Goal: Information Seeking & Learning: Compare options

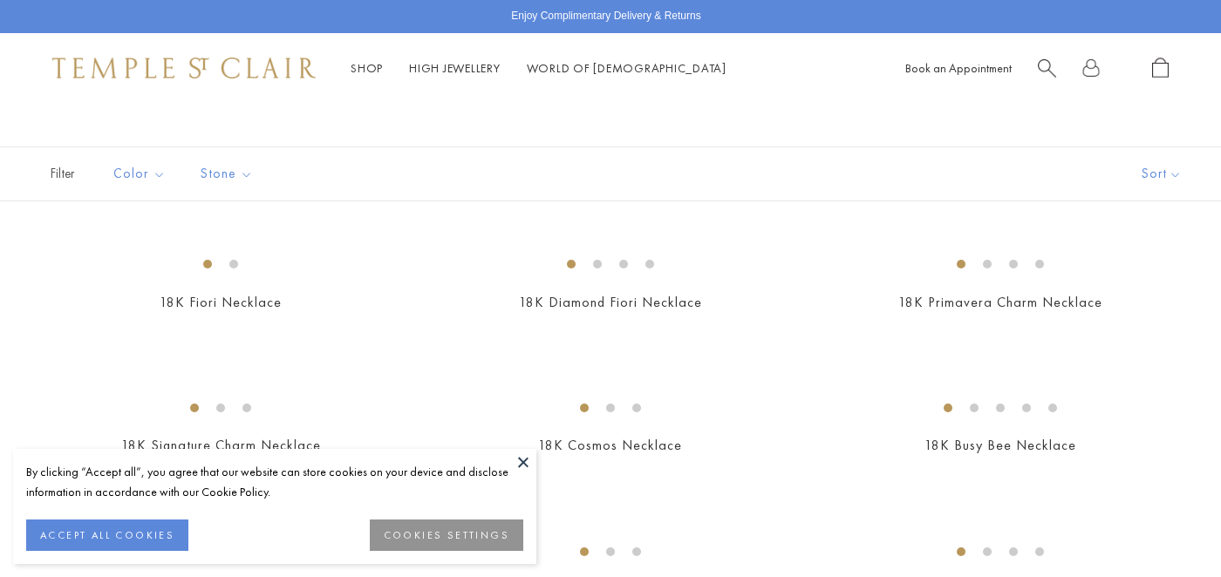
click at [164, 529] on button "ACCEPT ALL COOKIES" at bounding box center [107, 535] width 162 height 31
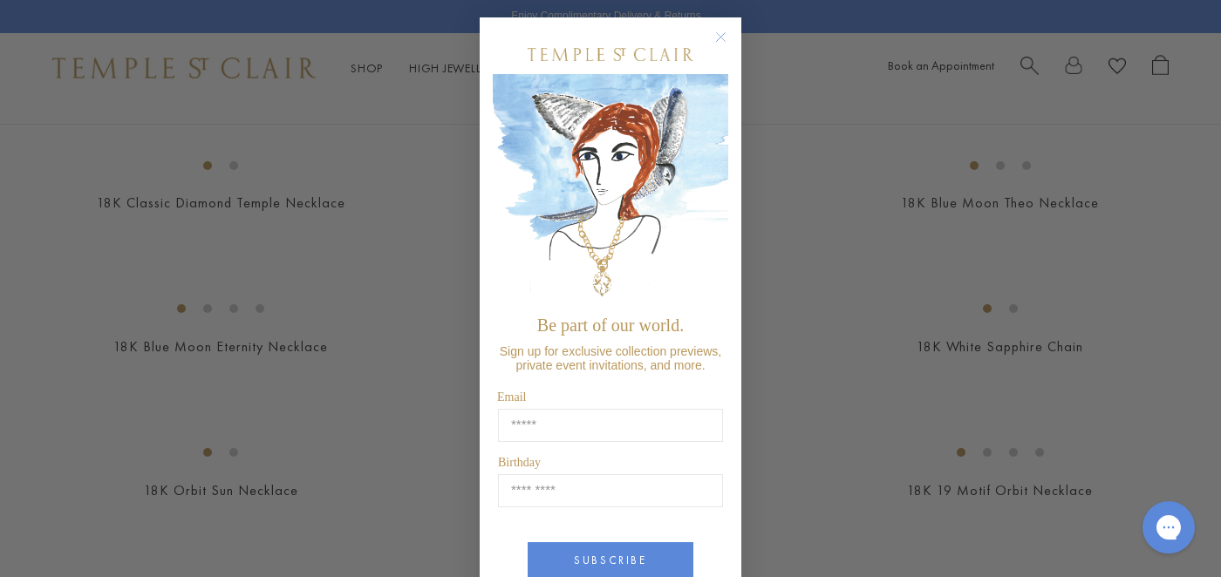
scroll to position [812, 0]
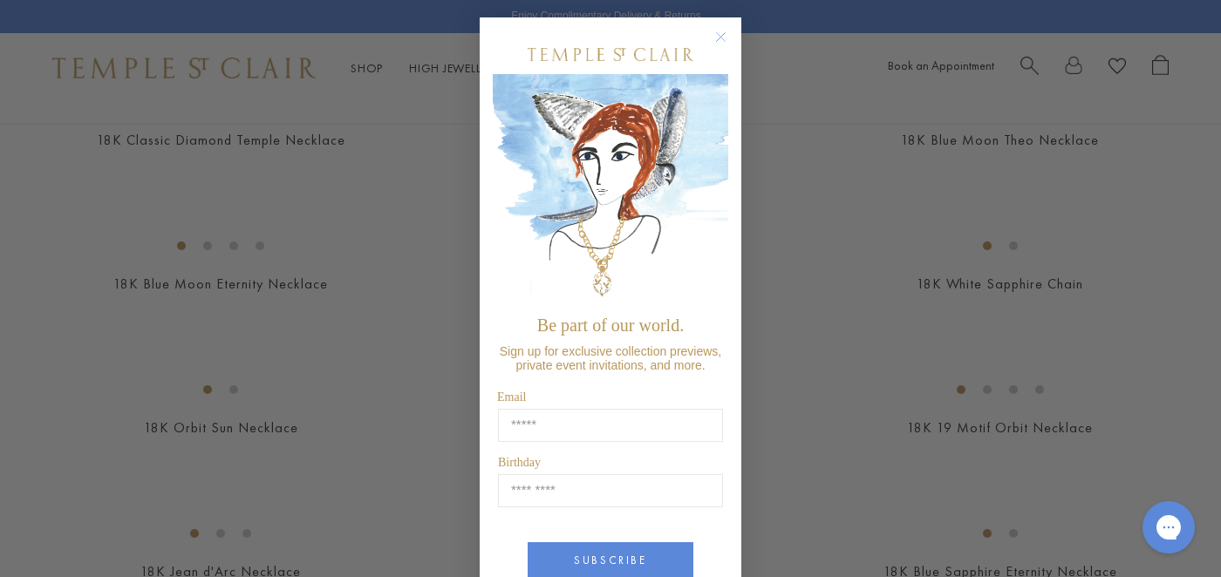
click at [725, 37] on circle "Close dialog" at bounding box center [721, 37] width 21 height 21
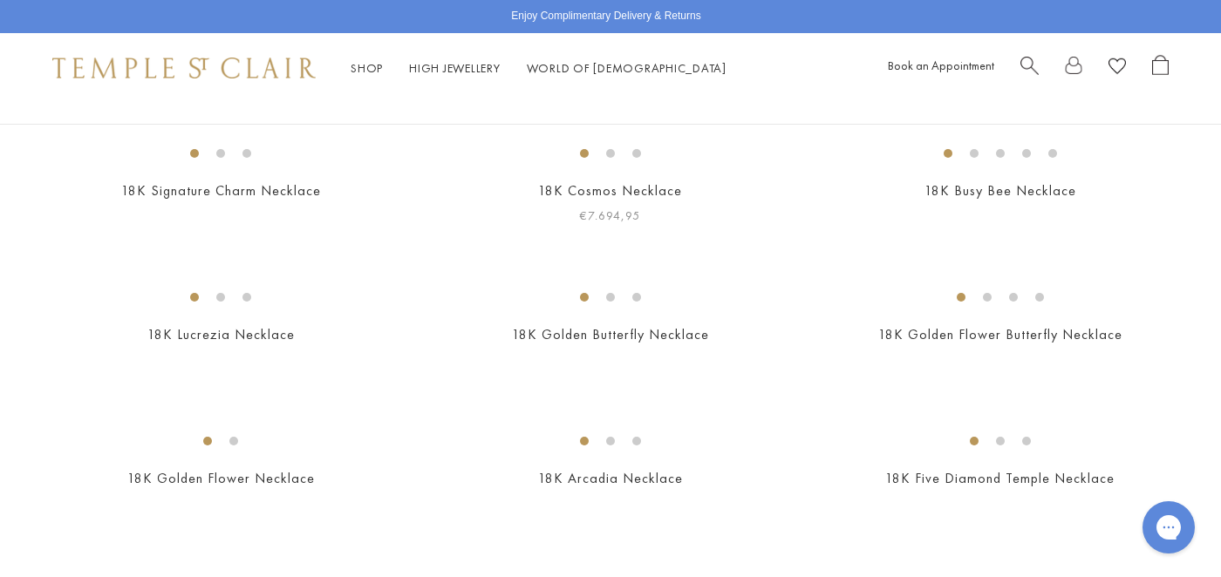
scroll to position [0, 0]
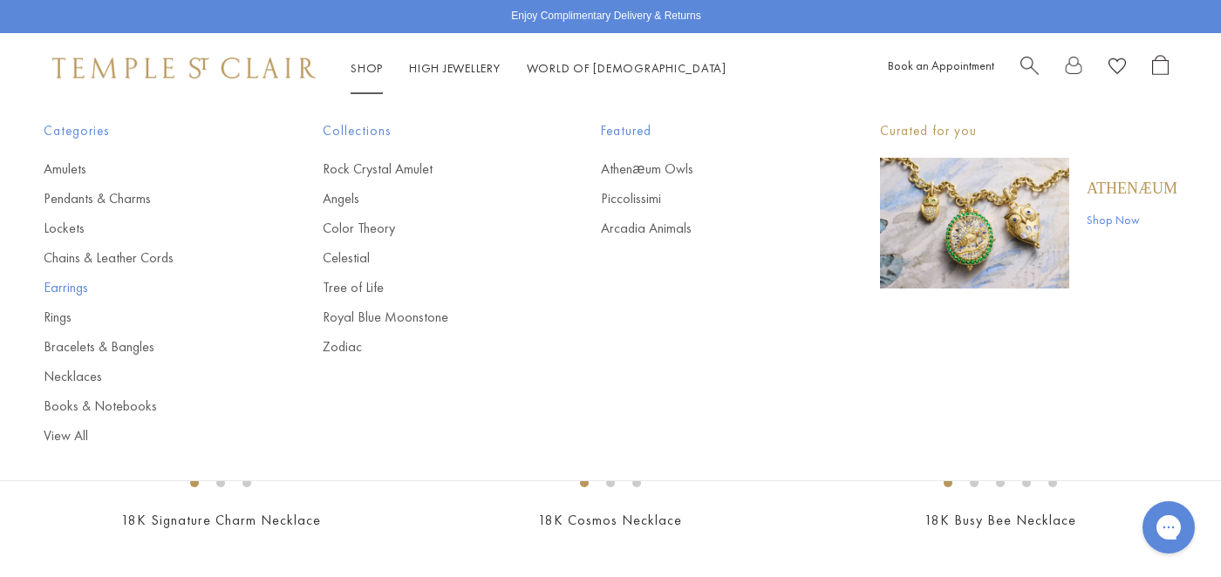
click at [72, 284] on link "Earrings" at bounding box center [148, 287] width 209 height 19
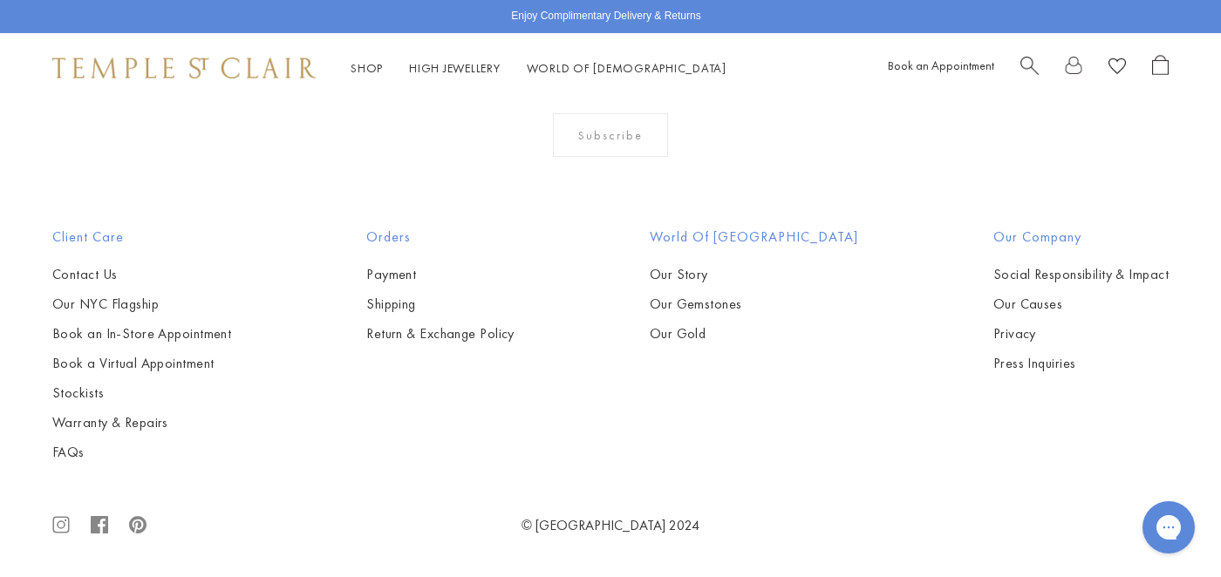
scroll to position [5426, 0]
click at [0, 0] on img at bounding box center [0, 0] width 0 height 0
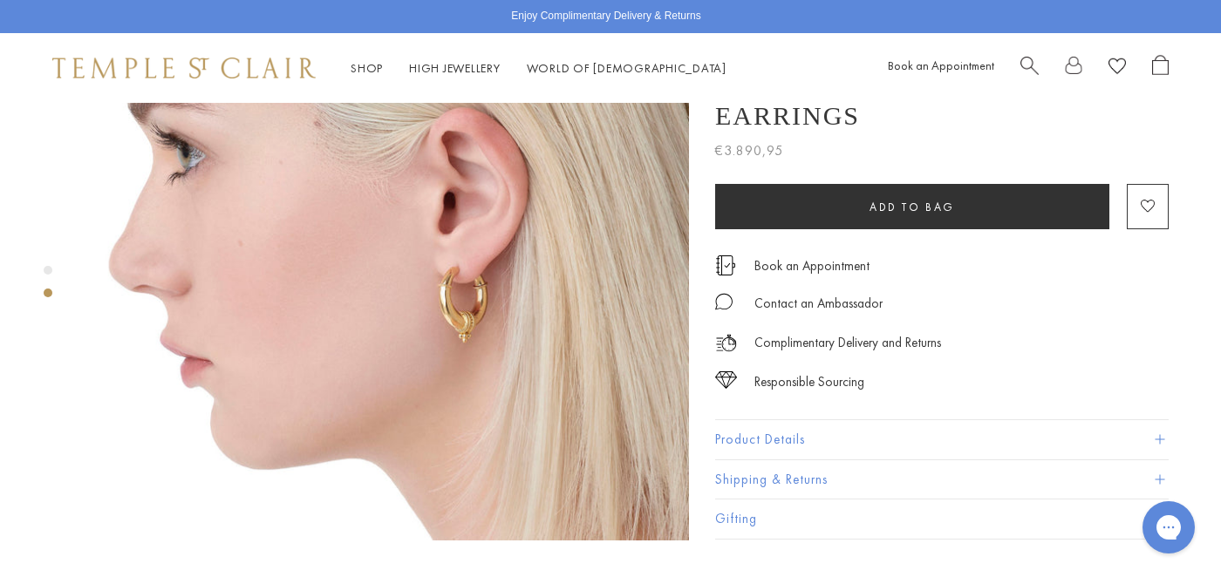
scroll to position [790, 0]
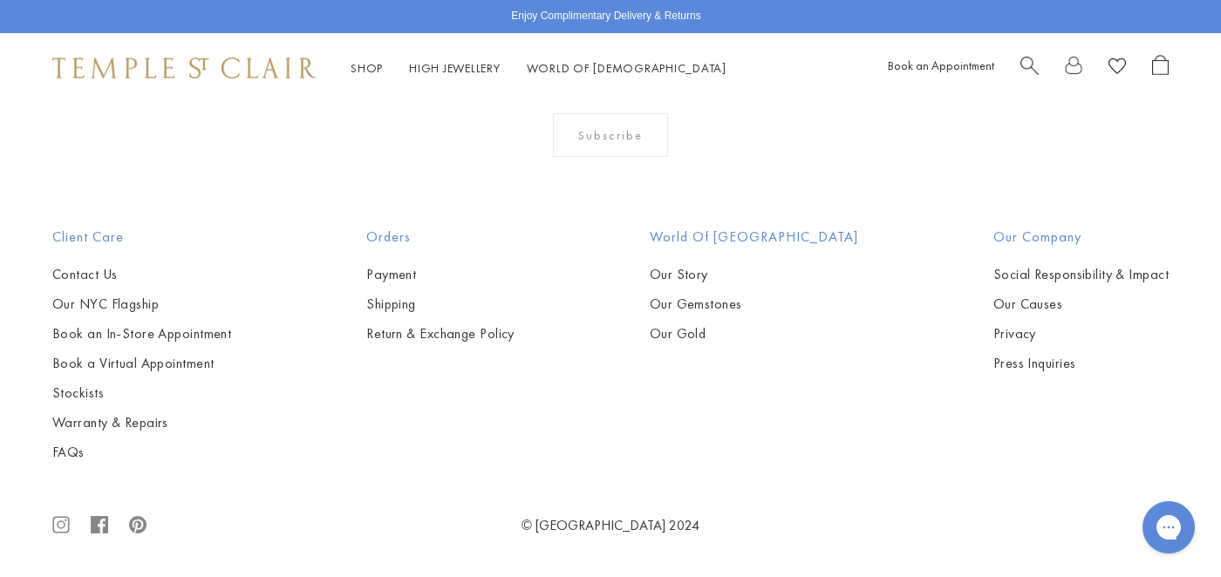
scroll to position [8144, 0]
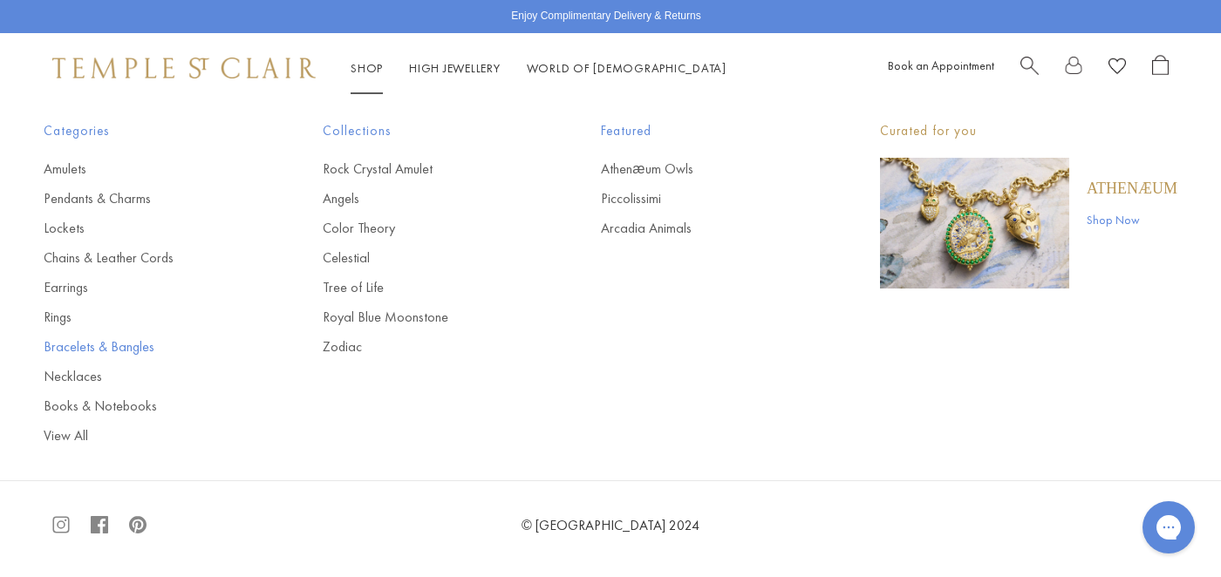
click at [135, 346] on link "Bracelets & Bangles" at bounding box center [148, 347] width 209 height 19
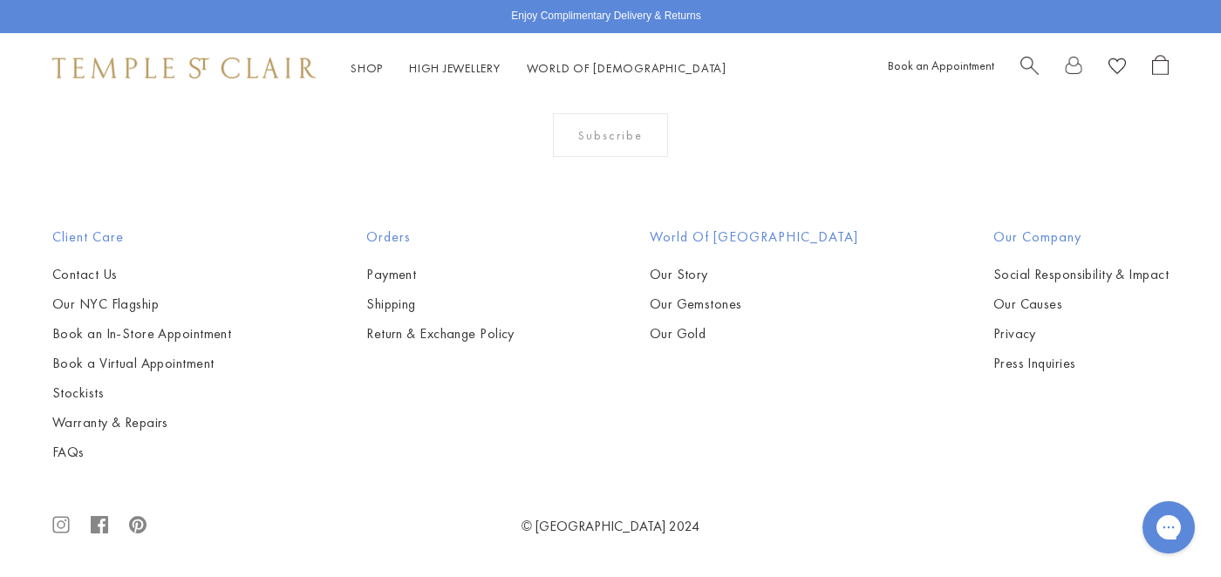
scroll to position [4824, 0]
click at [0, 0] on img at bounding box center [0, 0] width 0 height 0
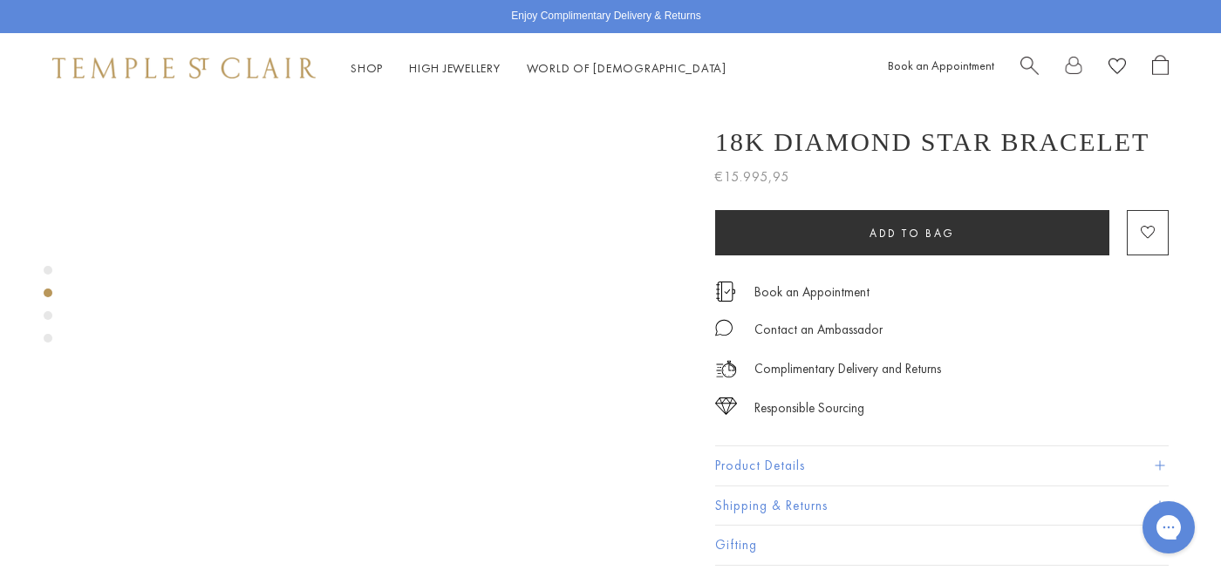
scroll to position [479, 0]
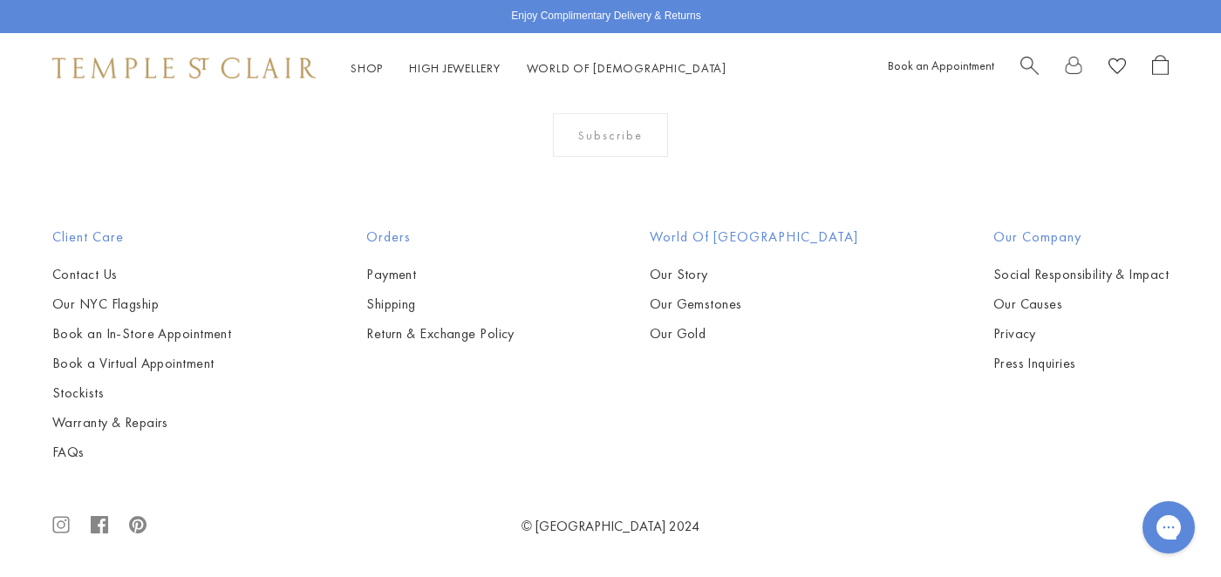
scroll to position [4513, 0]
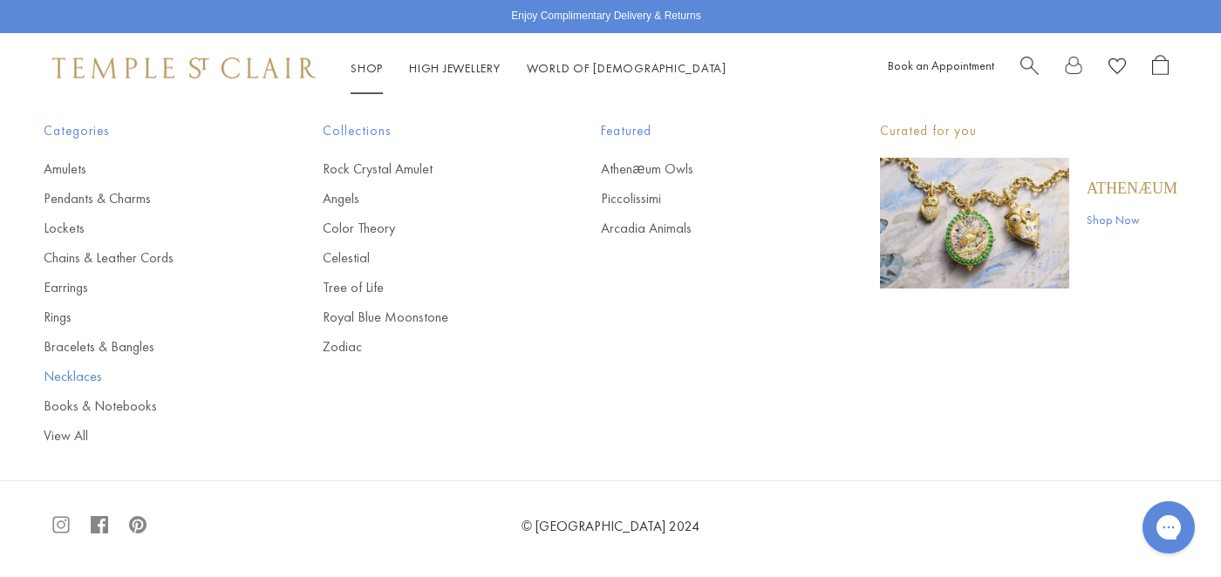
click at [92, 373] on link "Necklaces" at bounding box center [148, 376] width 209 height 19
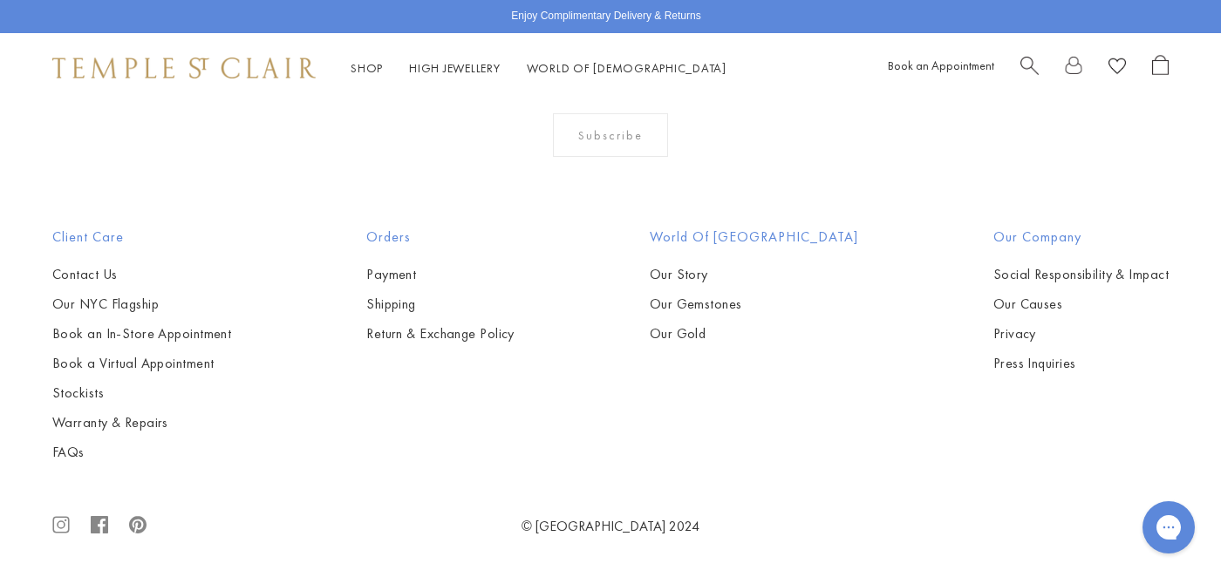
scroll to position [5455, 0]
click at [0, 0] on img at bounding box center [0, 0] width 0 height 0
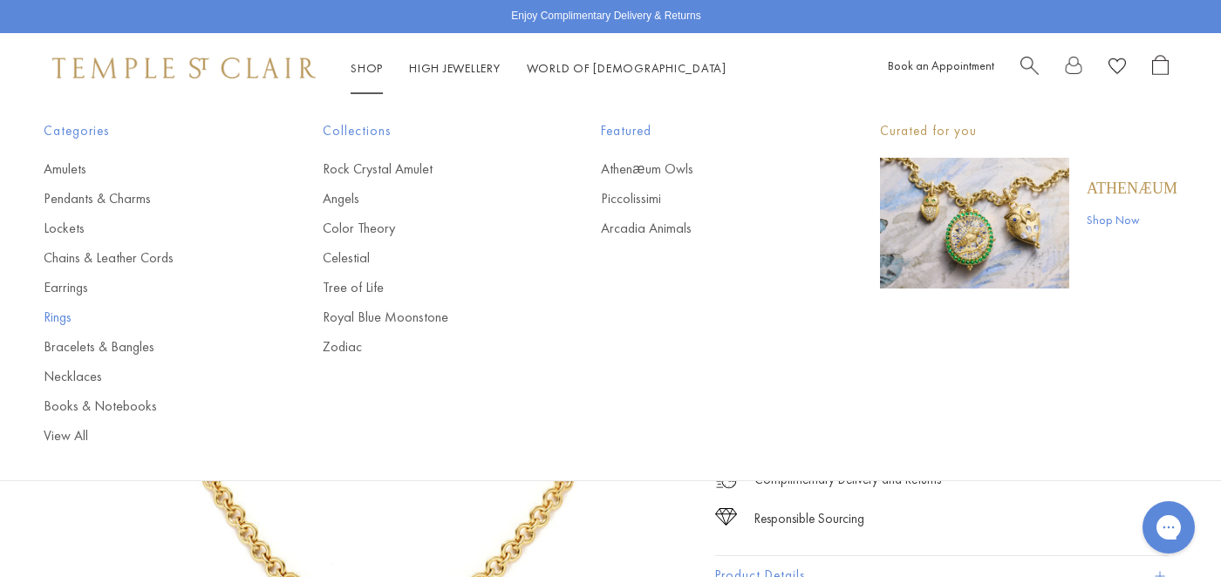
click at [63, 318] on link "Rings" at bounding box center [148, 317] width 209 height 19
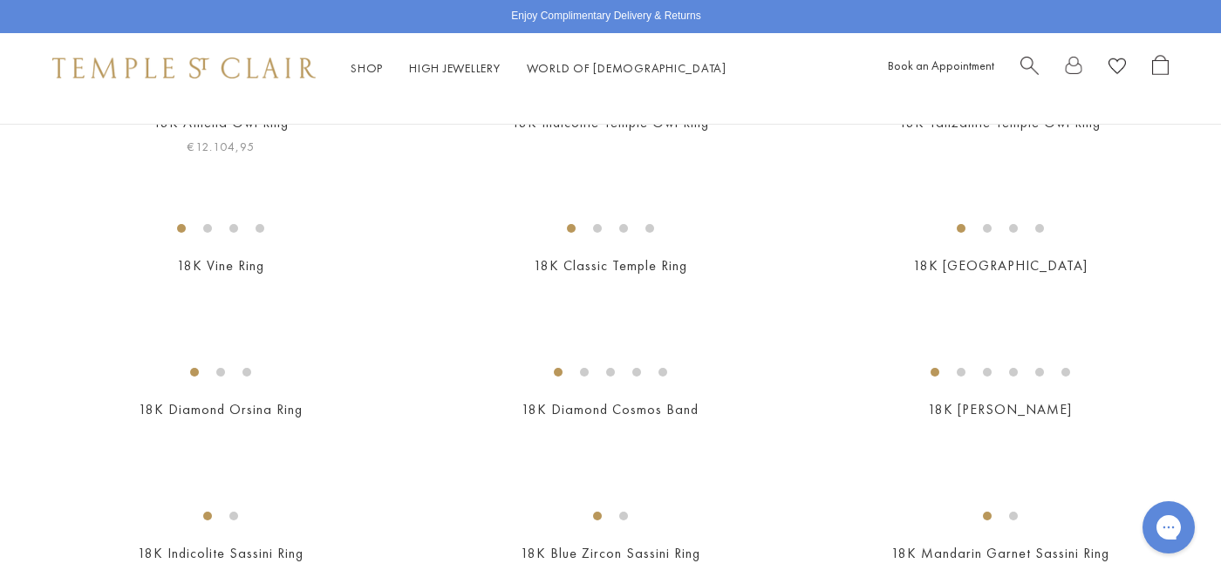
scroll to position [246, 0]
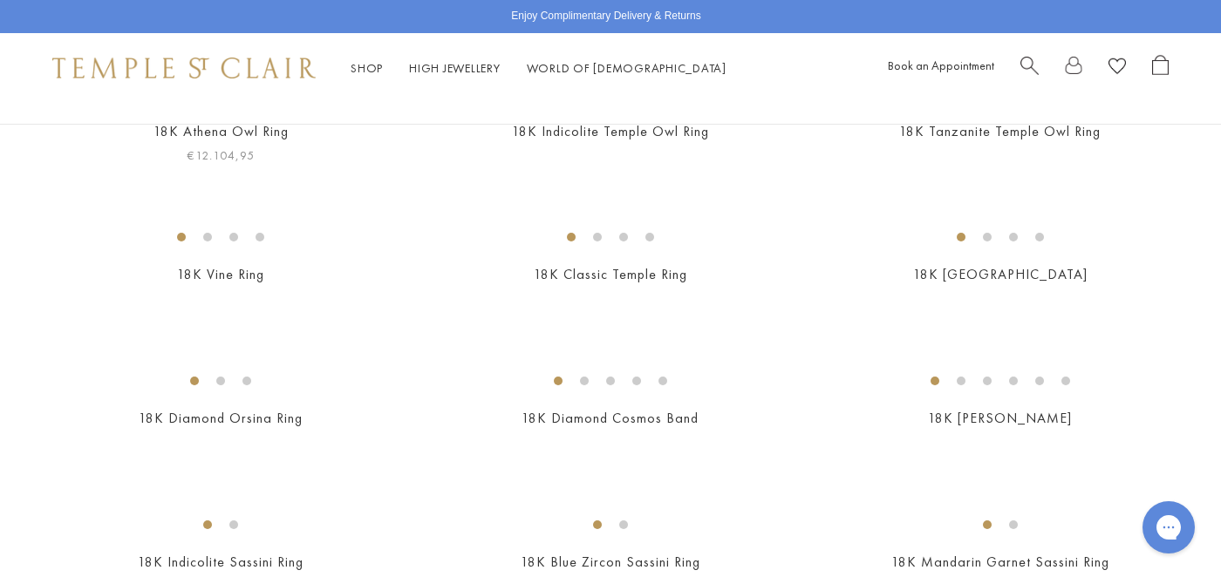
click at [0, 0] on img at bounding box center [0, 0] width 0 height 0
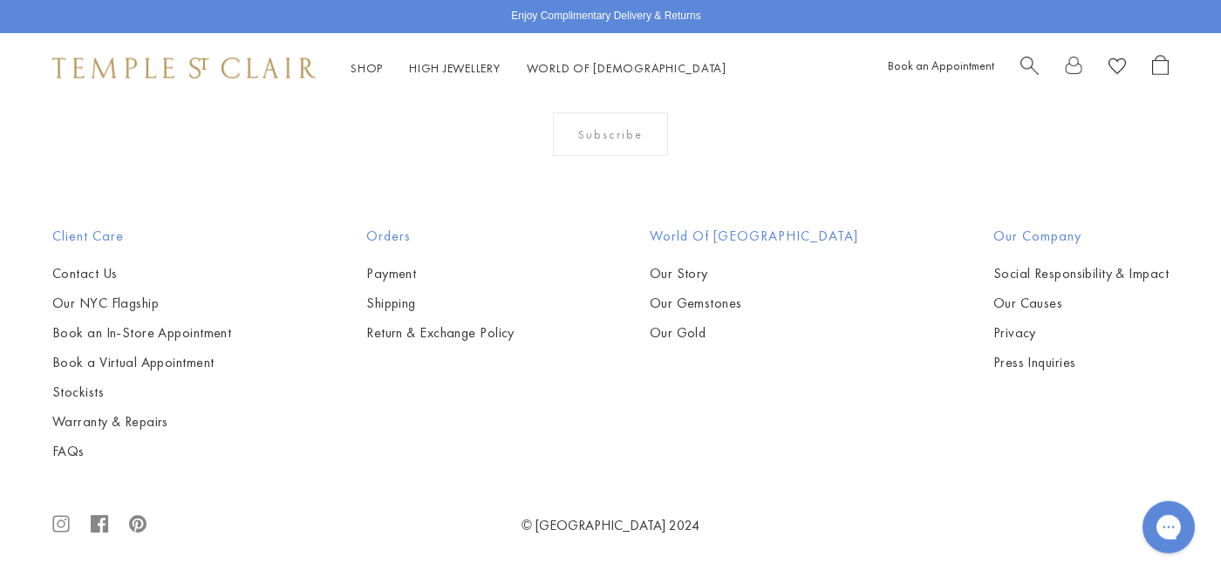
scroll to position [2812, 0]
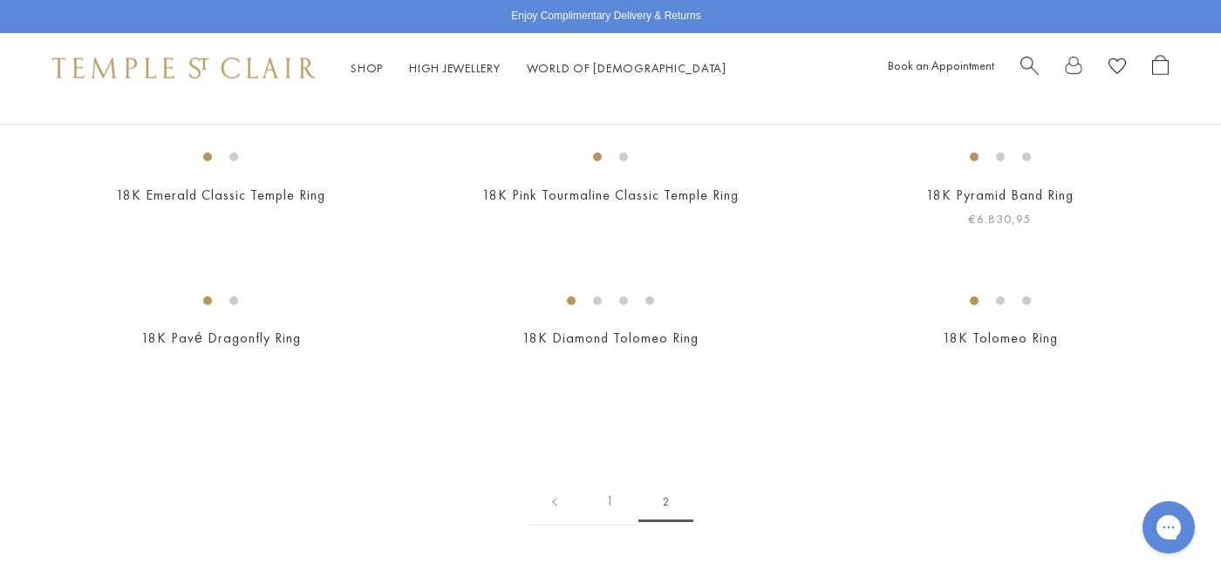
scroll to position [162, 0]
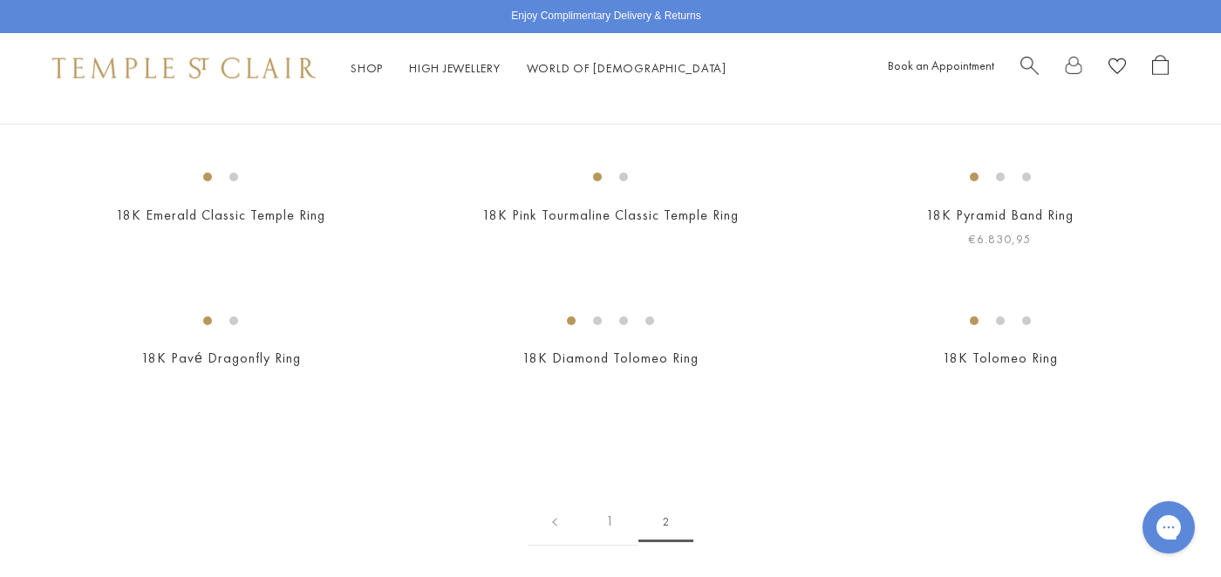
click at [0, 0] on img at bounding box center [0, 0] width 0 height 0
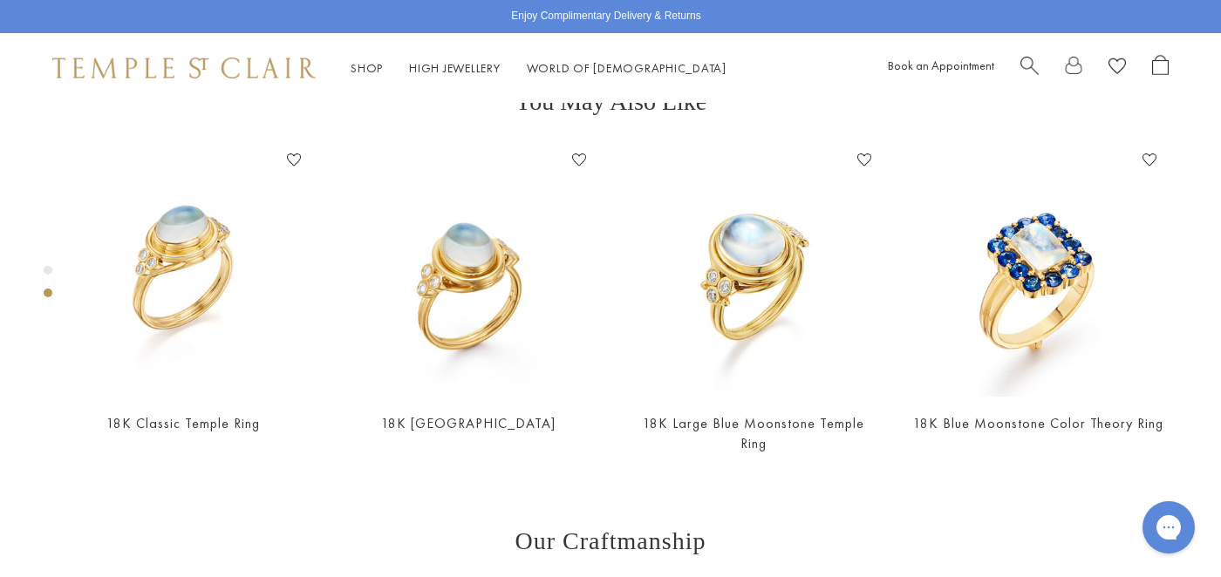
scroll to position [641, 0]
